Goal: Task Accomplishment & Management: Complete application form

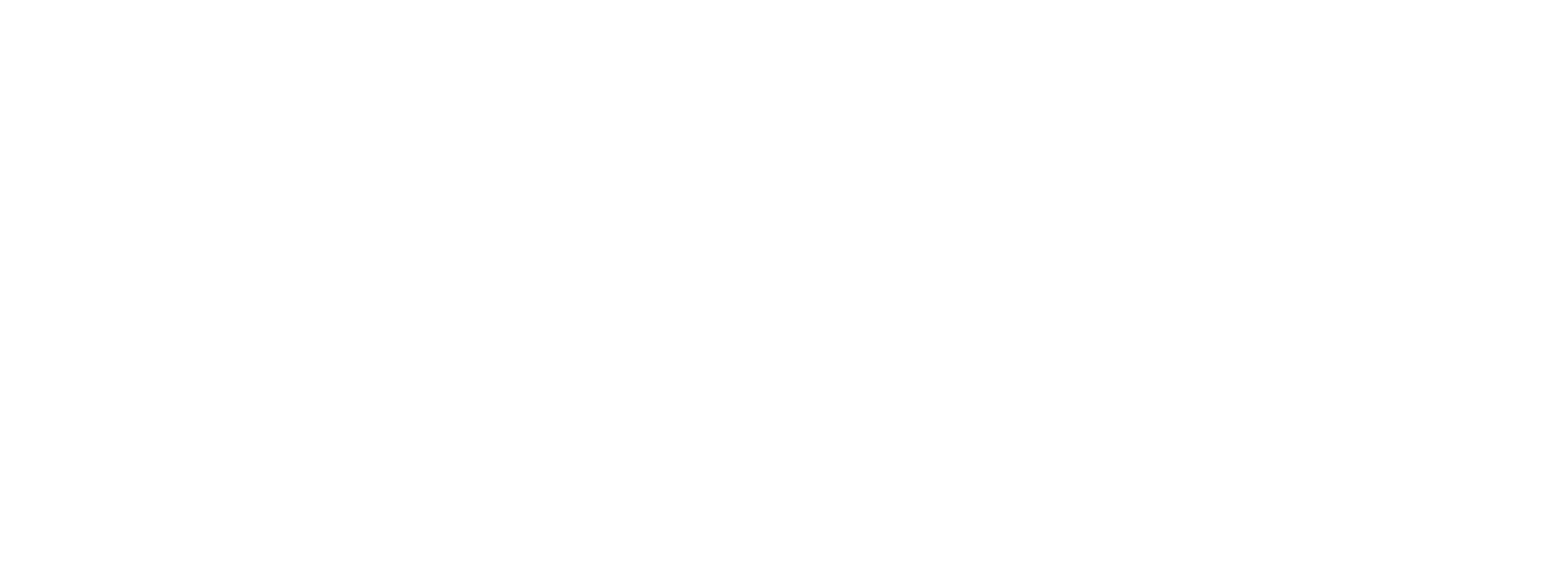
select select "+61"
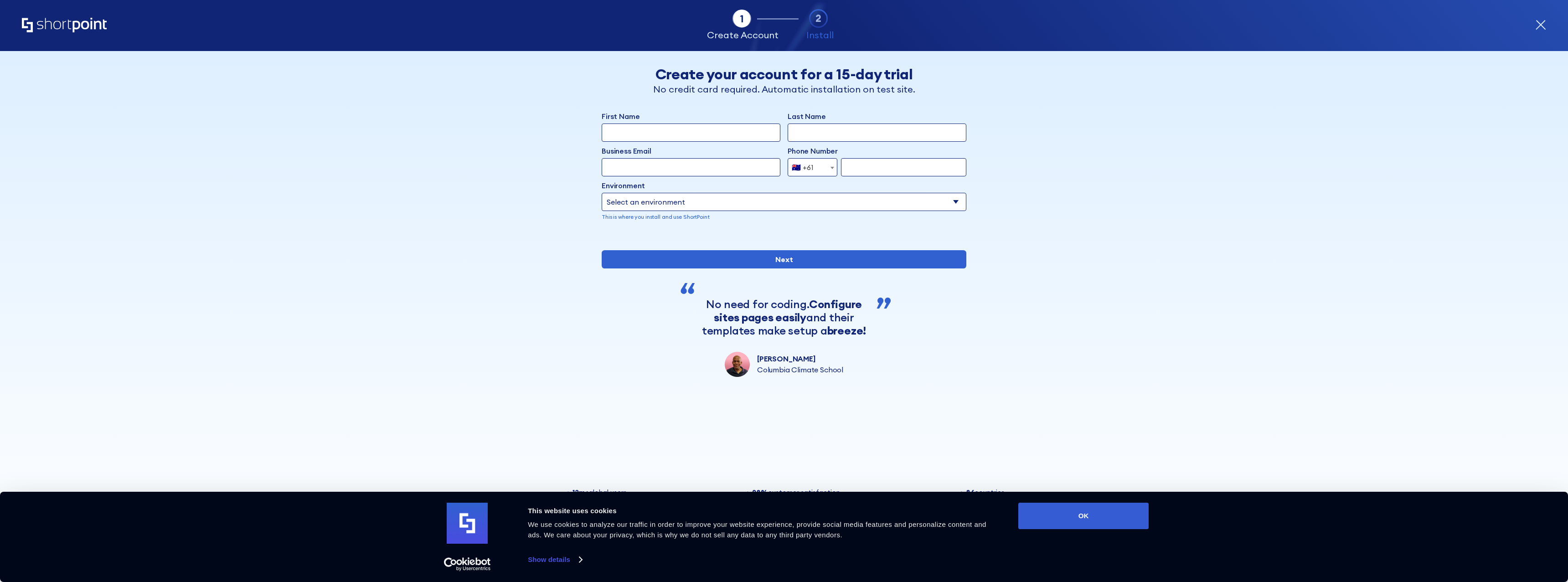
click at [629, 128] on input "First Name" at bounding box center [691, 133] width 179 height 18
type input "[PERSON_NAME]"
type input "[EMAIL_ADDRESS][DOMAIN_NAME]"
click at [866, 170] on input "form" at bounding box center [904, 167] width 125 height 18
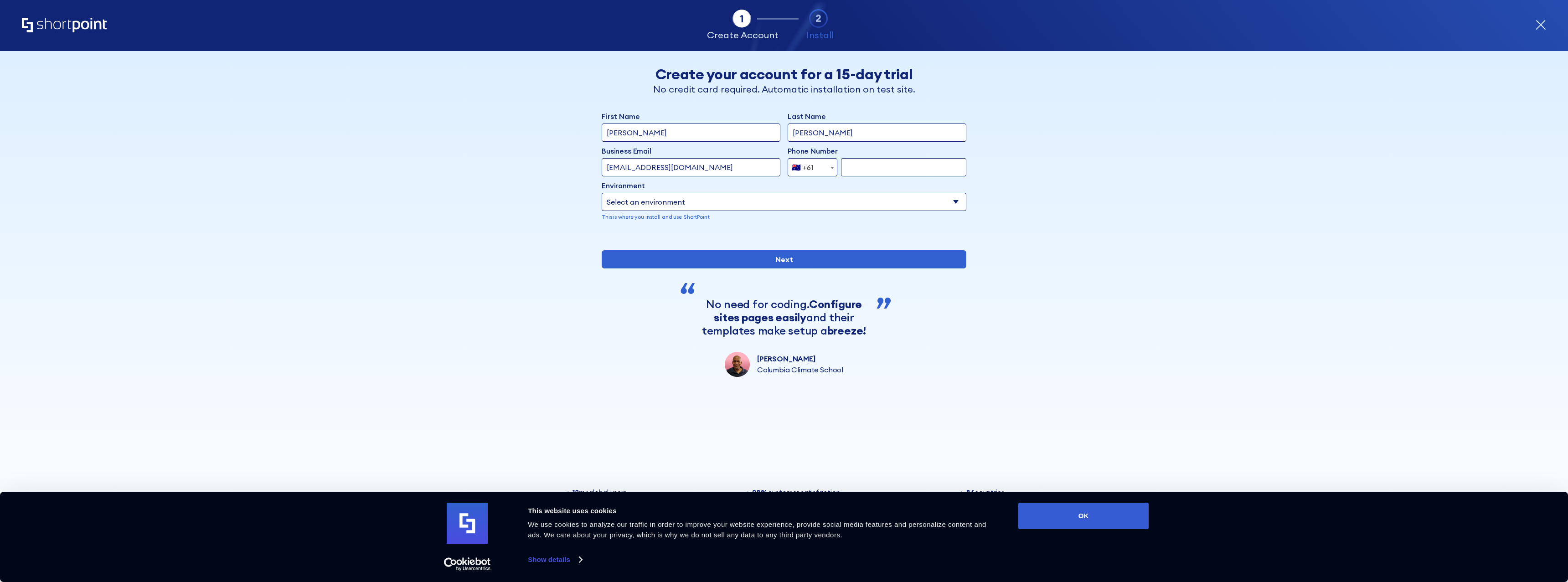
click at [850, 205] on select "Select an environment Microsoft 365 SharePoint Online SharePoint 2019 (On-Premi…" at bounding box center [783, 202] width 365 height 18
select select "Microsoft 365"
click at [601, 193] on select "Select an environment Microsoft 365 SharePoint Online SharePoint 2019 (On-Premi…" at bounding box center [783, 202] width 365 height 18
click at [855, 170] on input "form" at bounding box center [904, 167] width 125 height 18
paste input "7095 6570"
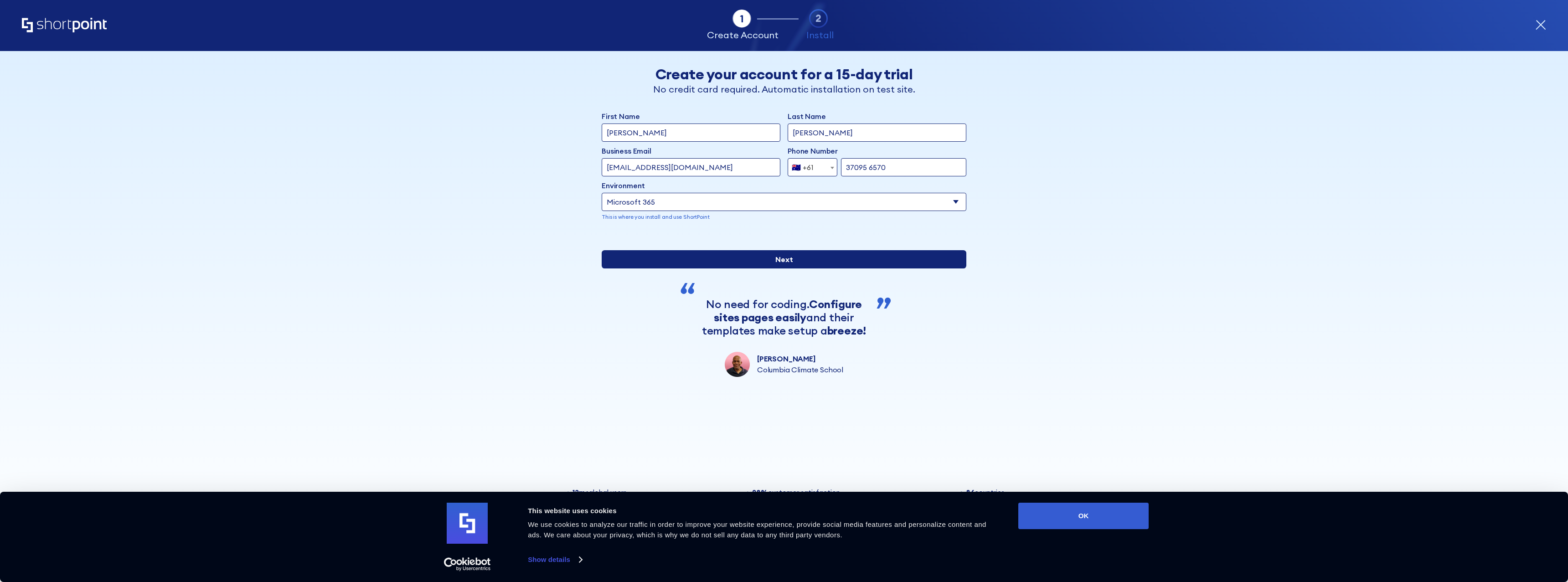
type input "37095 6570"
click at [814, 268] on input "Next" at bounding box center [783, 259] width 365 height 18
